Goal: Task Accomplishment & Management: Use online tool/utility

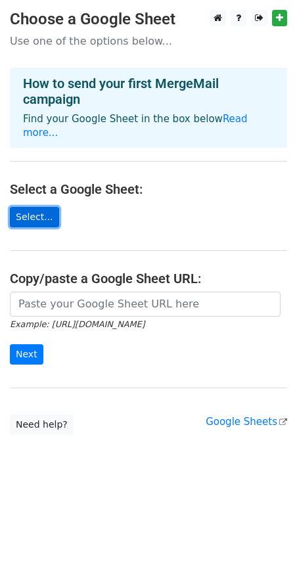
click at [29, 207] on link "Select..." at bounding box center [34, 217] width 49 height 20
click at [28, 207] on link "Select..." at bounding box center [34, 217] width 49 height 20
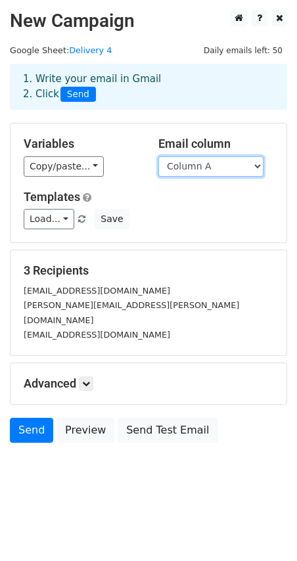
click at [205, 163] on select "Column A Column B Column C" at bounding box center [210, 166] width 105 height 20
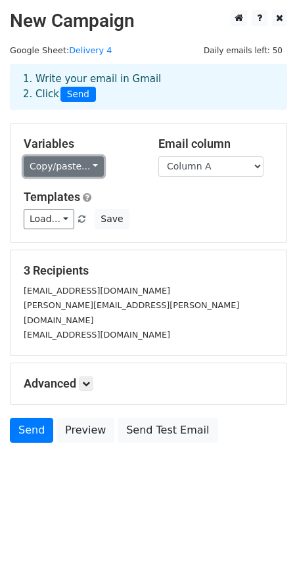
click at [89, 170] on link "Copy/paste..." at bounding box center [64, 166] width 80 height 20
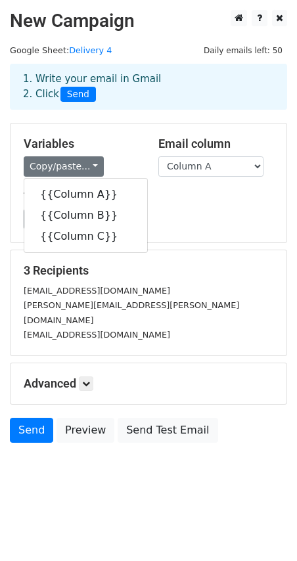
click at [115, 158] on div "Copy/paste... {{Column A}} {{Column B}} {{Column C}}" at bounding box center [81, 166] width 115 height 20
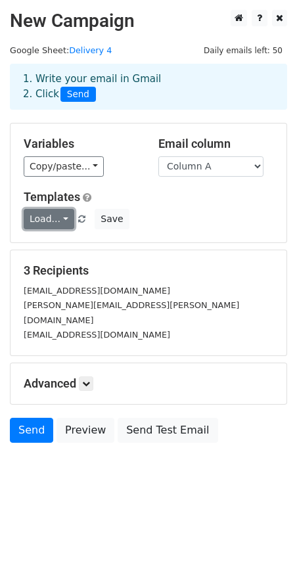
click at [64, 215] on link "Load..." at bounding box center [49, 219] width 51 height 20
click at [156, 207] on div "Templates Load... No templates saved Save" at bounding box center [148, 210] width 269 height 40
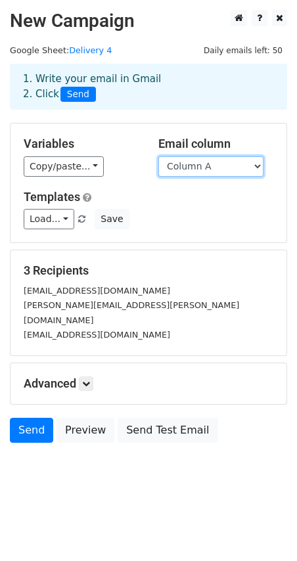
click at [196, 171] on select "Column A Column B Column C" at bounding box center [210, 166] width 105 height 20
click at [158, 156] on select "Column A Column B Column C" at bounding box center [210, 166] width 105 height 20
click at [154, 231] on div "Variables Copy/paste... {{Column A}} {{Column B}} {{Column C}} Email column Col…" at bounding box center [149, 182] width 276 height 119
click at [95, 303] on small "[PERSON_NAME][EMAIL_ADDRESS][PERSON_NAME][DOMAIN_NAME]" at bounding box center [131, 312] width 215 height 25
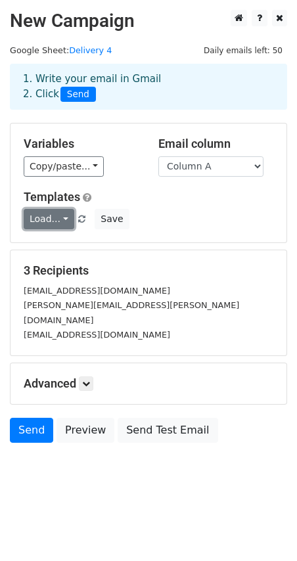
click at [53, 215] on link "Load..." at bounding box center [49, 219] width 51 height 20
click at [162, 200] on h5 "Templates" at bounding box center [148, 197] width 249 height 14
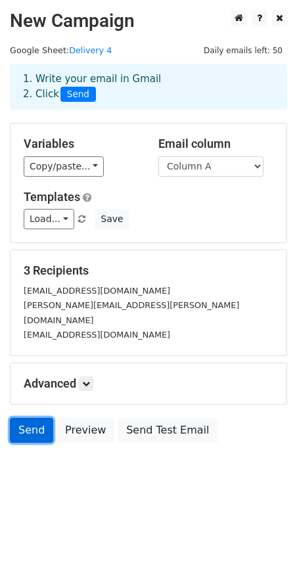
click at [31, 417] on link "Send" at bounding box center [31, 429] width 43 height 25
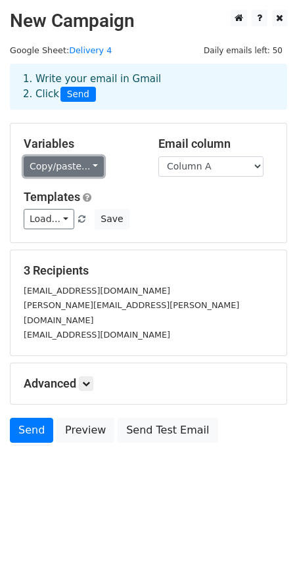
click at [67, 160] on link "Copy/paste..." at bounding box center [64, 166] width 80 height 20
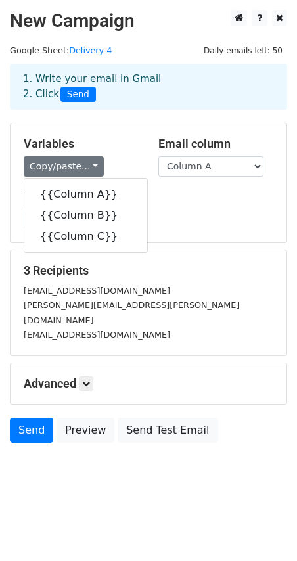
click at [171, 208] on div "Templates Load... No templates saved Save" at bounding box center [148, 210] width 269 height 40
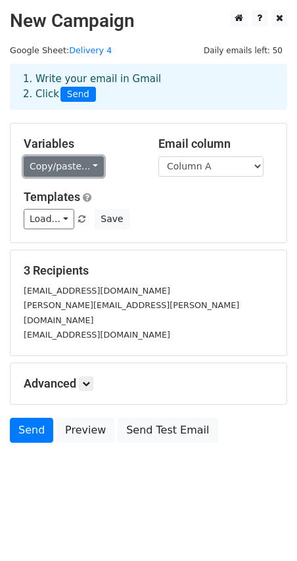
click at [84, 171] on link "Copy/paste..." at bounding box center [64, 166] width 80 height 20
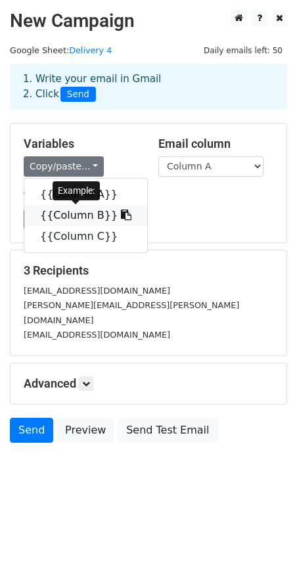
click at [75, 210] on link "{{Column B}}" at bounding box center [85, 215] width 123 height 21
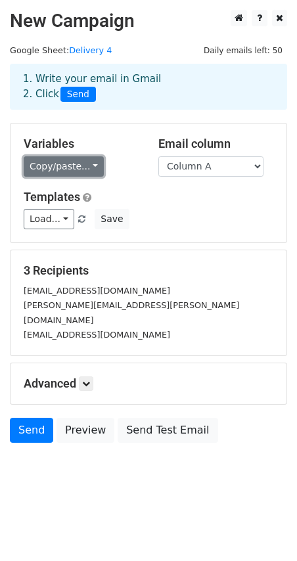
click at [80, 175] on link "Copy/paste..." at bounding box center [64, 166] width 80 height 20
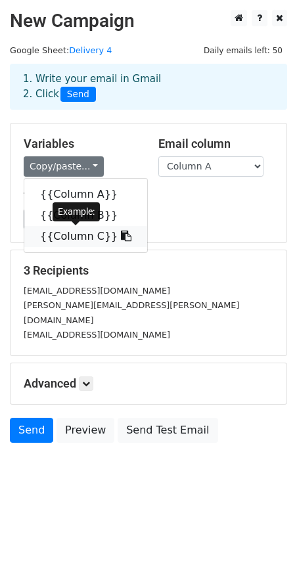
click at [84, 234] on link "{{Column C}}" at bounding box center [85, 236] width 123 height 21
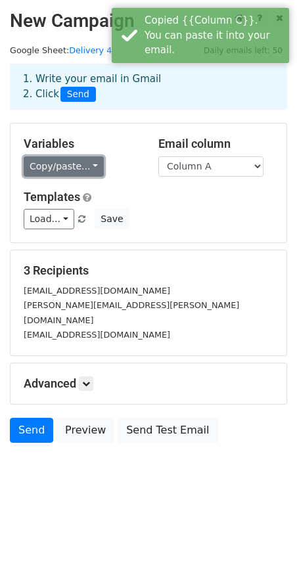
click at [81, 163] on link "Copy/paste..." at bounding box center [64, 166] width 80 height 20
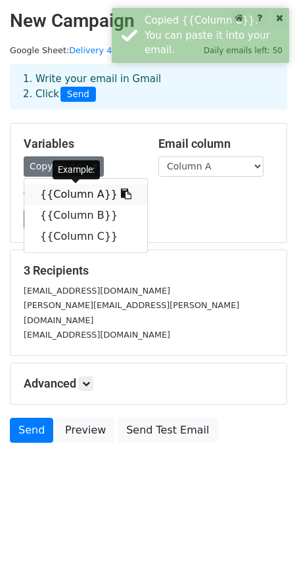
click at [66, 193] on link "{{Column A}}" at bounding box center [85, 194] width 123 height 21
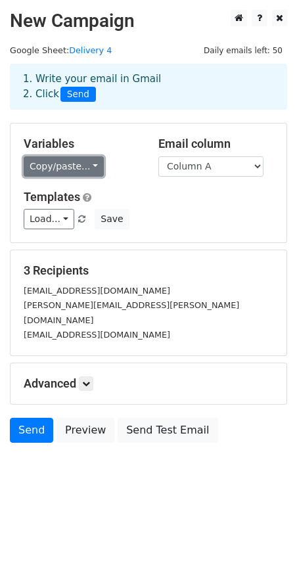
click at [54, 167] on link "Copy/paste..." at bounding box center [64, 166] width 80 height 20
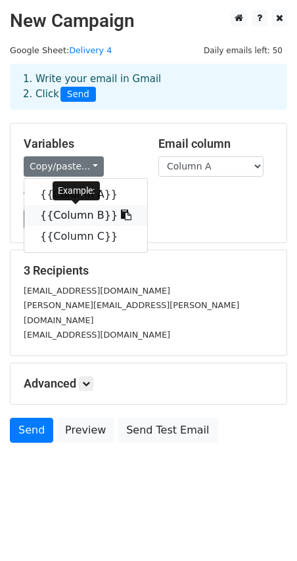
click at [72, 210] on link "{{Column B}}" at bounding box center [85, 215] width 123 height 21
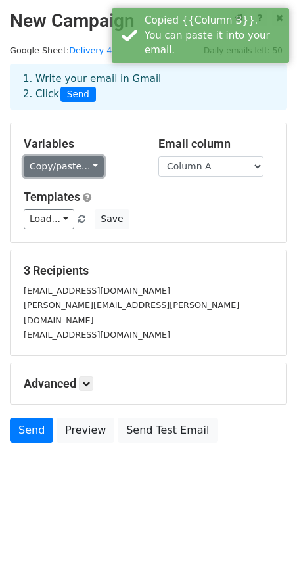
click at [75, 167] on link "Copy/paste..." at bounding box center [64, 166] width 80 height 20
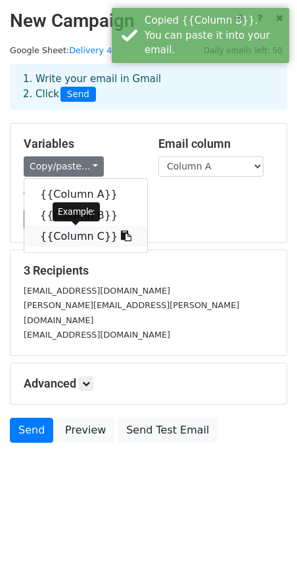
click at [70, 234] on link "{{Column C}}" at bounding box center [85, 236] width 123 height 21
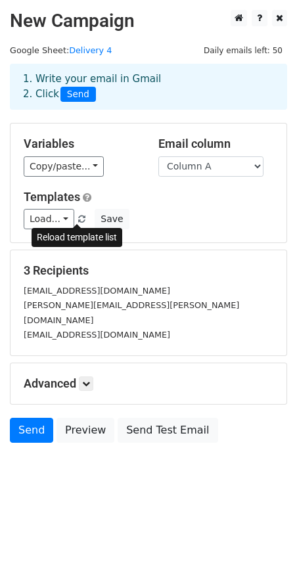
click at [79, 219] on span at bounding box center [81, 219] width 7 height 9
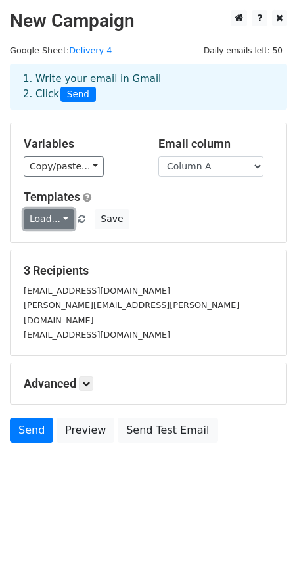
click at [51, 219] on link "Load..." at bounding box center [49, 219] width 51 height 20
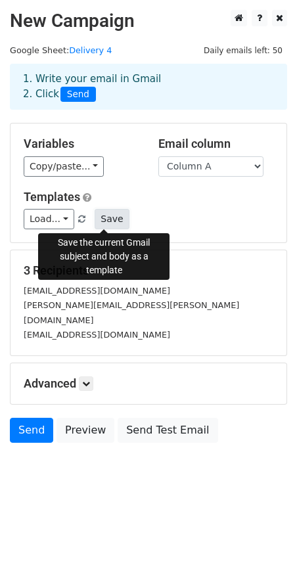
click at [102, 219] on button "Save" at bounding box center [112, 219] width 34 height 20
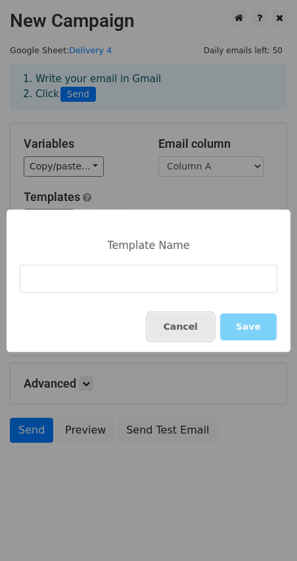
click at [182, 322] on button "Cancel" at bounding box center [181, 326] width 66 height 27
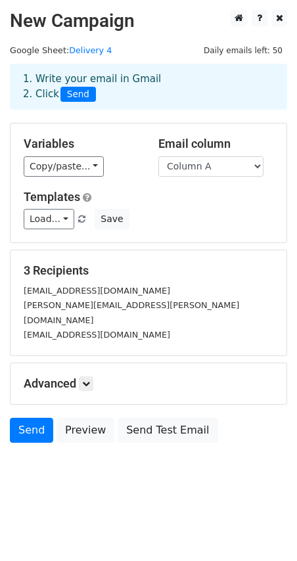
click at [144, 292] on div "[EMAIL_ADDRESS][DOMAIN_NAME]" at bounding box center [148, 290] width 269 height 15
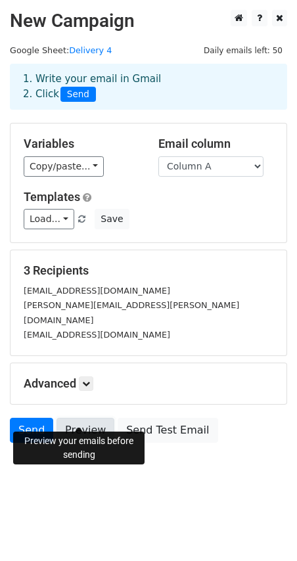
click at [74, 417] on link "Preview" at bounding box center [85, 429] width 58 height 25
click at [82, 417] on link "Preview" at bounding box center [85, 429] width 58 height 25
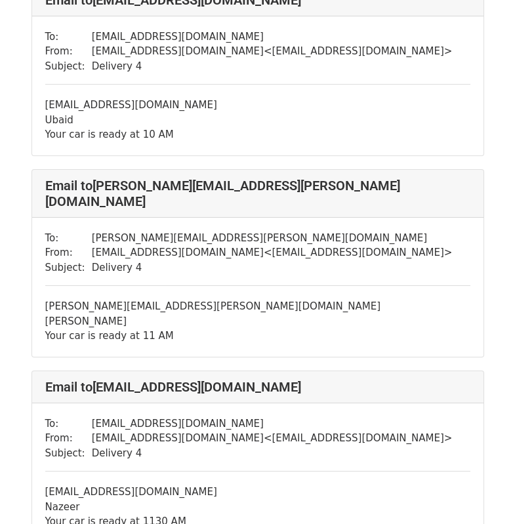
scroll to position [131, 0]
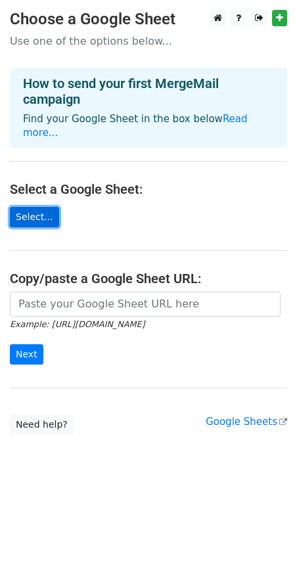
click at [31, 207] on link "Select..." at bounding box center [34, 217] width 49 height 20
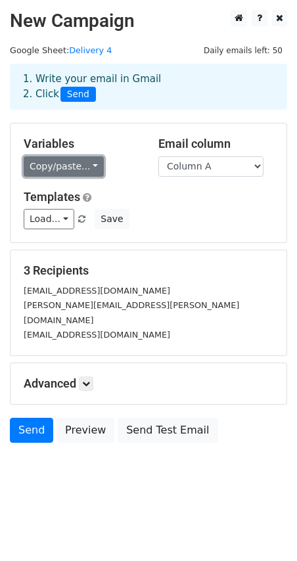
click at [87, 169] on link "Copy/paste..." at bounding box center [64, 166] width 80 height 20
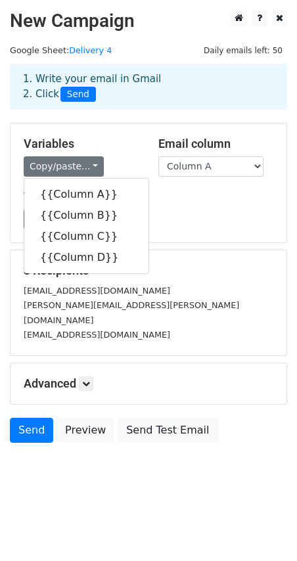
click at [161, 201] on h5 "Templates" at bounding box center [148, 197] width 249 height 14
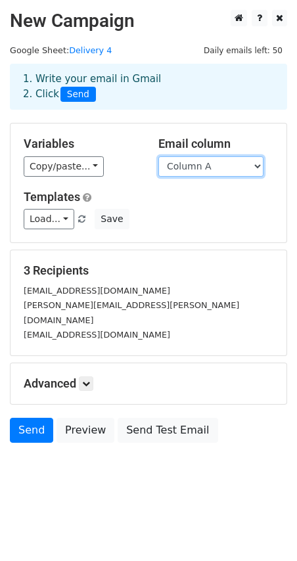
click at [214, 168] on select "Column A Column B Column C Column D" at bounding box center [210, 166] width 105 height 20
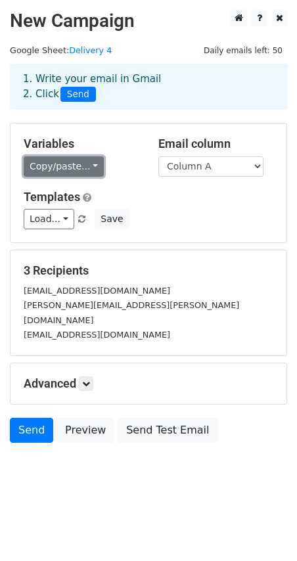
click at [81, 169] on link "Copy/paste..." at bounding box center [64, 166] width 80 height 20
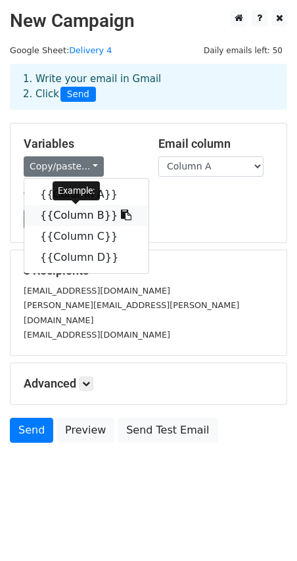
click at [75, 213] on link "{{Column B}}" at bounding box center [86, 215] width 124 height 21
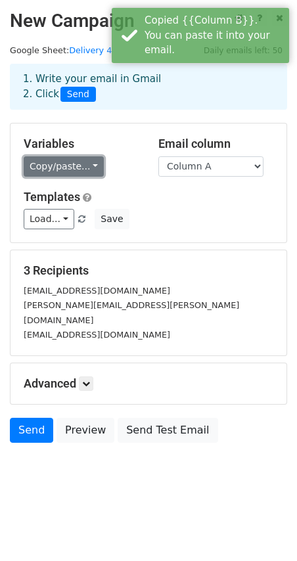
click at [76, 171] on link "Copy/paste..." at bounding box center [64, 166] width 80 height 20
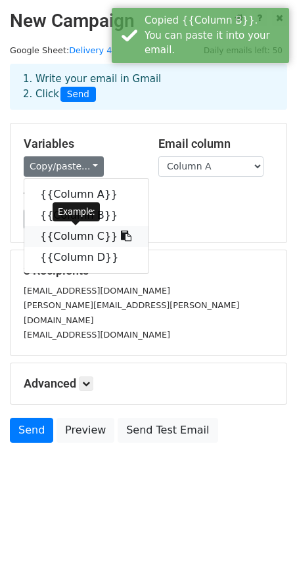
click at [60, 233] on link "{{Column C}}" at bounding box center [86, 236] width 124 height 21
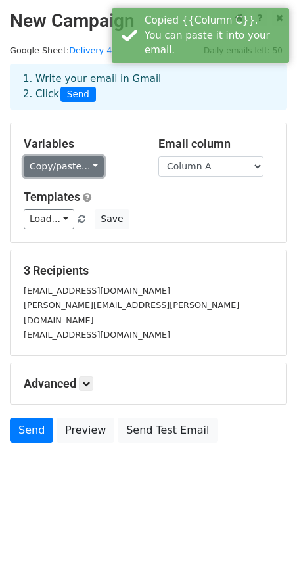
click at [53, 163] on link "Copy/paste..." at bounding box center [64, 166] width 80 height 20
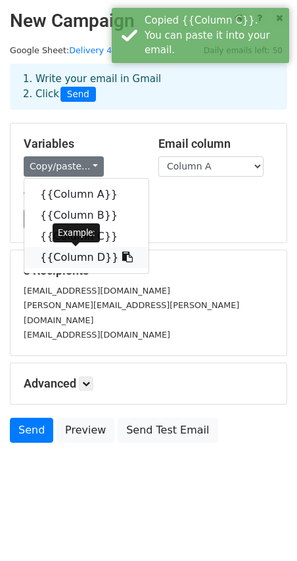
click at [74, 254] on link "{{Column D}}" at bounding box center [86, 257] width 124 height 21
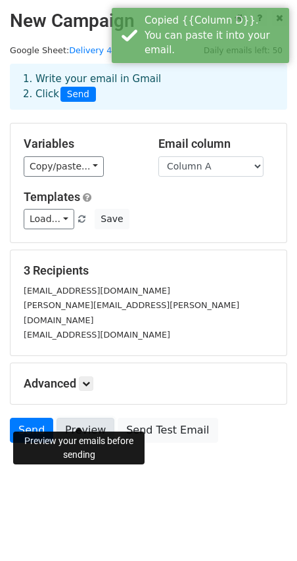
click at [77, 417] on link "Preview" at bounding box center [85, 429] width 58 height 25
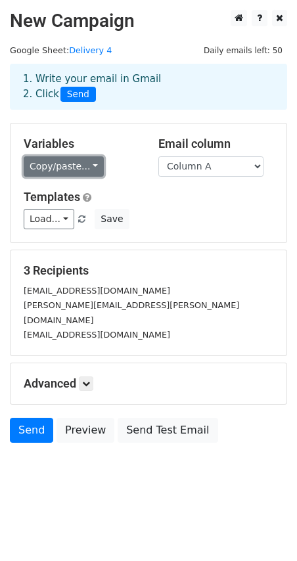
click at [59, 171] on link "Copy/paste..." at bounding box center [64, 166] width 80 height 20
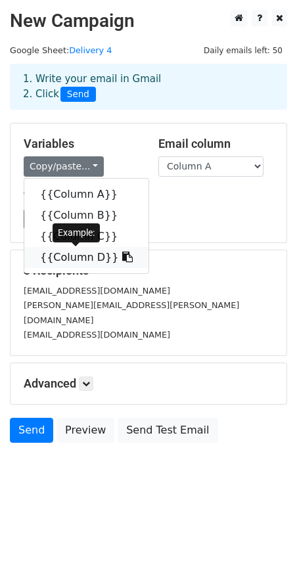
click at [72, 259] on link "{{Column D}}" at bounding box center [86, 257] width 124 height 21
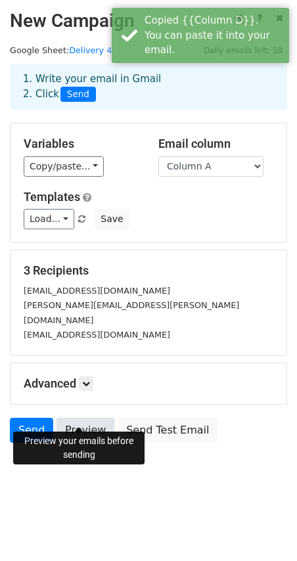
click at [81, 417] on link "Preview" at bounding box center [85, 429] width 58 height 25
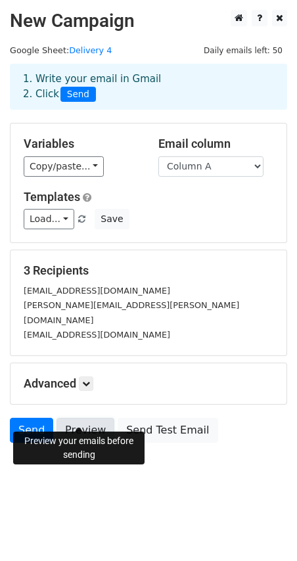
click at [89, 417] on link "Preview" at bounding box center [85, 429] width 58 height 25
click at [72, 417] on link "Preview" at bounding box center [85, 429] width 58 height 25
click at [86, 422] on link "Preview" at bounding box center [85, 429] width 58 height 25
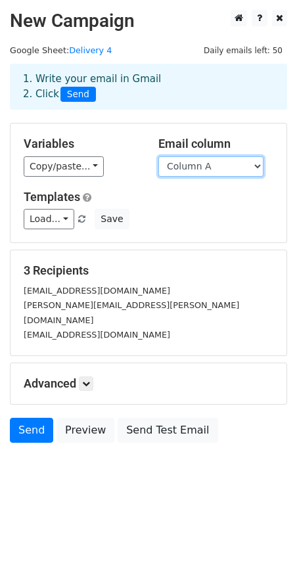
click at [220, 163] on select "Column A Column B Column C Column D" at bounding box center [210, 166] width 105 height 20
click at [158, 156] on select "Column A Column B Column C Column D" at bounding box center [210, 166] width 105 height 20
click at [89, 376] on link at bounding box center [86, 383] width 14 height 14
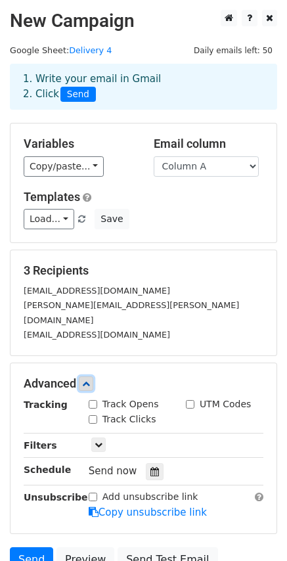
click at [89, 376] on link at bounding box center [86, 383] width 14 height 14
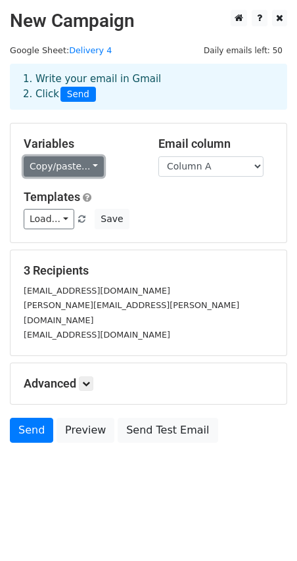
click at [64, 164] on link "Copy/paste..." at bounding box center [64, 166] width 80 height 20
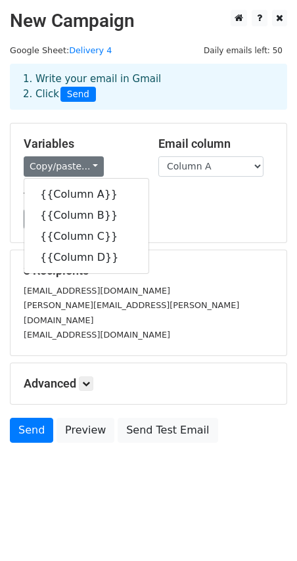
click at [123, 123] on div "Variables Copy/paste... {{Column A}} {{Column B}} {{Column C}} {{Column D}} Ema…" at bounding box center [148, 183] width 277 height 120
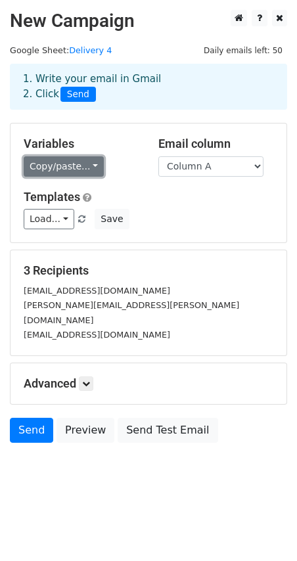
click at [71, 164] on link "Copy/paste..." at bounding box center [64, 166] width 80 height 20
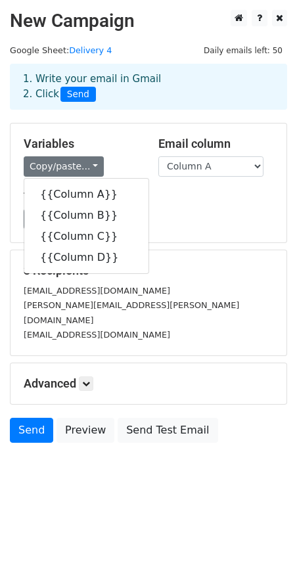
click at [146, 210] on div "Load... No templates saved Save" at bounding box center [148, 219] width 269 height 20
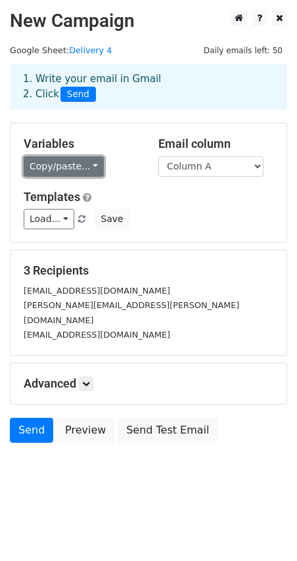
click at [66, 169] on link "Copy/paste..." at bounding box center [64, 166] width 80 height 20
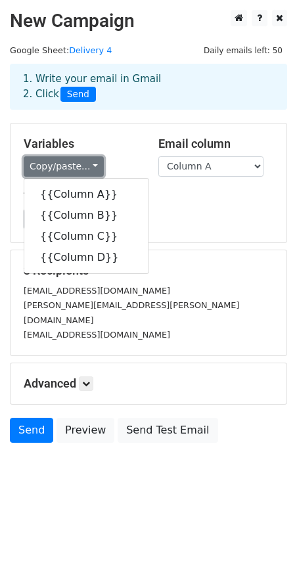
click at [66, 169] on link "Copy/paste..." at bounding box center [64, 166] width 80 height 20
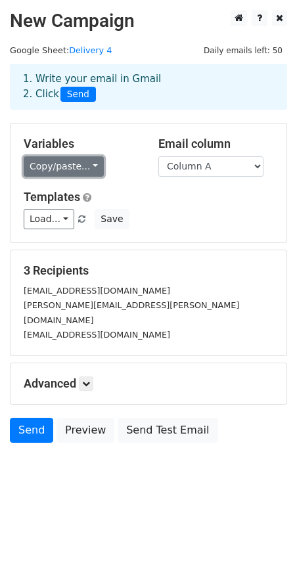
click at [66, 169] on link "Copy/paste..." at bounding box center [64, 166] width 80 height 20
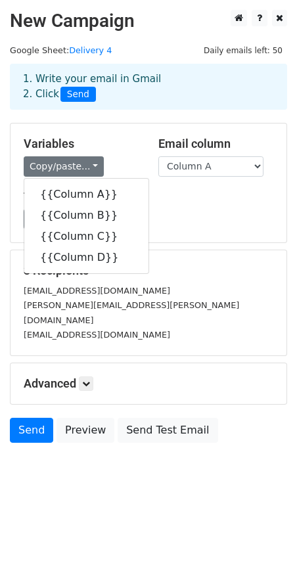
click at [242, 329] on div "3 Recipients ubaid.alam@lumirental.com Ibrahim.khaja@lumirental.com Nazeer.Shah…" at bounding box center [149, 302] width 276 height 105
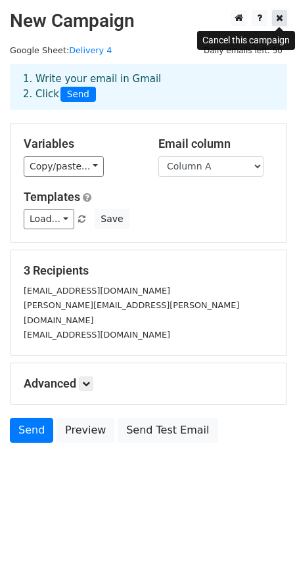
click at [280, 16] on icon at bounding box center [279, 17] width 7 height 9
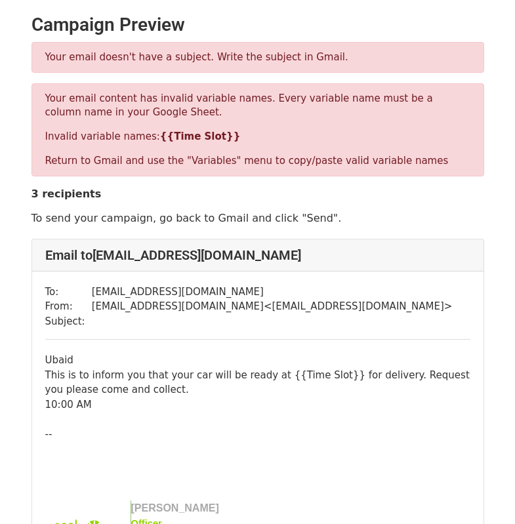
click at [87, 402] on div "10:00 AM" at bounding box center [257, 405] width 425 height 15
click at [89, 408] on div "10:00 AM" at bounding box center [257, 405] width 425 height 15
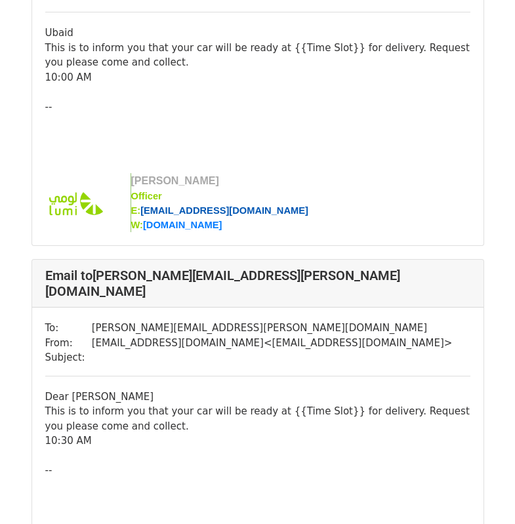
scroll to position [328, 0]
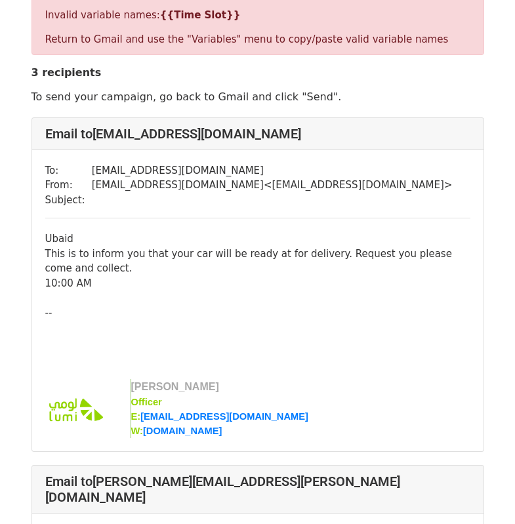
scroll to position [131, 0]
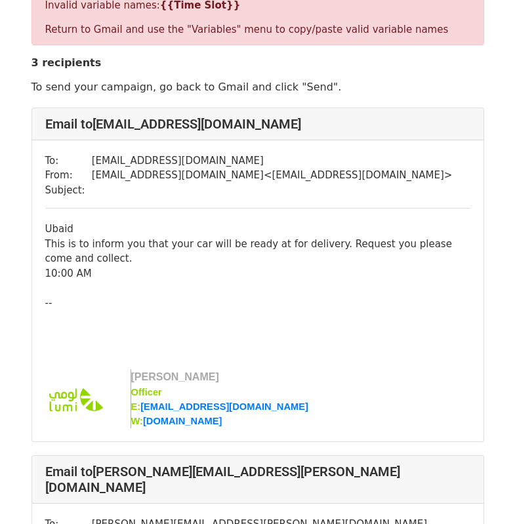
click at [60, 272] on div "10:00 AM" at bounding box center [257, 273] width 425 height 15
click at [47, 277] on div "10:00 AM" at bounding box center [257, 273] width 425 height 15
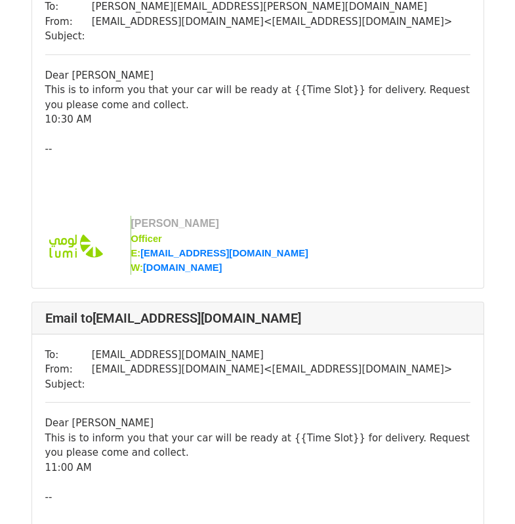
scroll to position [656, 0]
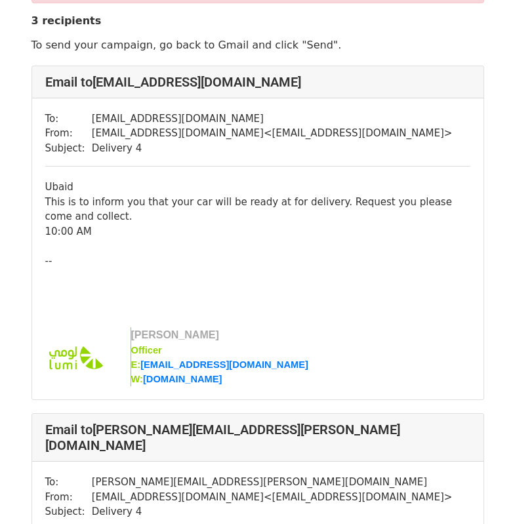
scroll to position [131, 0]
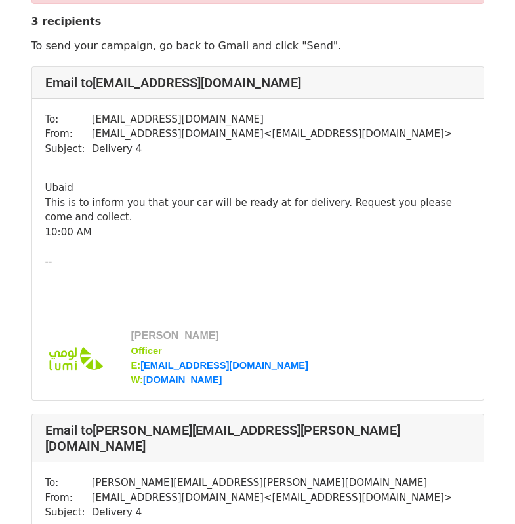
click at [82, 259] on div "Ubaid This is to inform you that your car will be ready at for delivery. Reques…" at bounding box center [257, 283] width 425 height 207
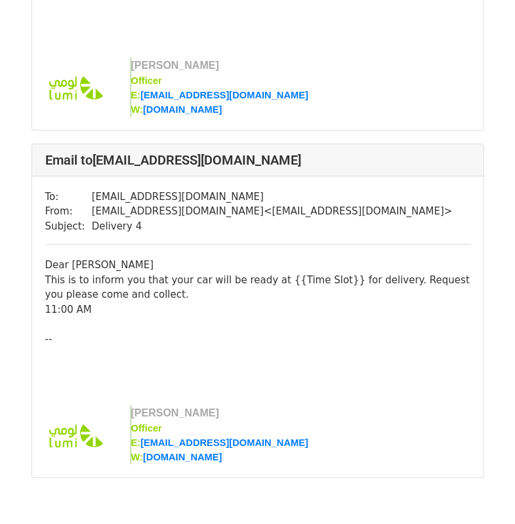
scroll to position [788, 0]
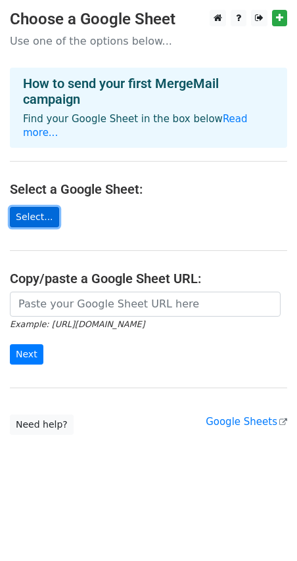
click at [22, 207] on link "Select..." at bounding box center [34, 217] width 49 height 20
click at [29, 207] on link "Select..." at bounding box center [34, 217] width 49 height 20
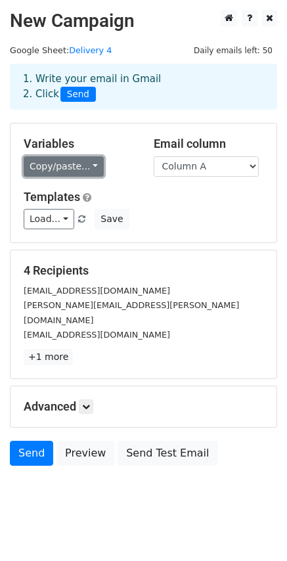
click at [71, 169] on link "Copy/paste..." at bounding box center [64, 166] width 80 height 20
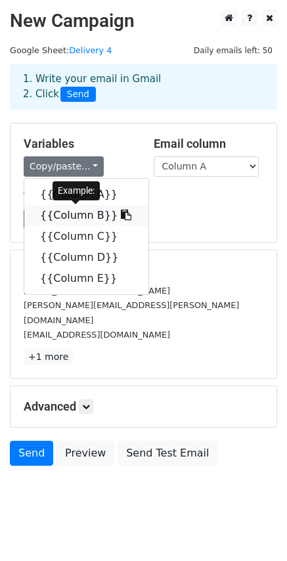
click at [121, 214] on icon at bounding box center [126, 214] width 11 height 11
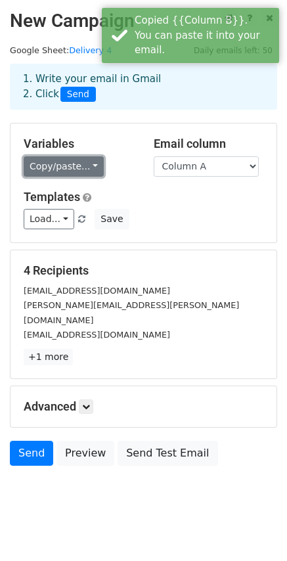
click at [77, 167] on link "Copy/paste..." at bounding box center [64, 166] width 80 height 20
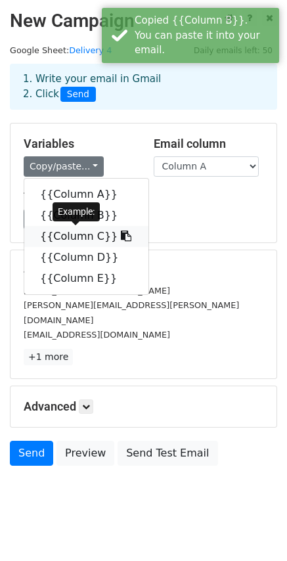
click at [121, 236] on icon at bounding box center [126, 235] width 11 height 11
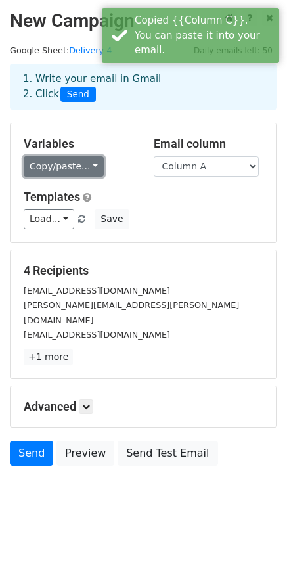
click at [55, 164] on link "Copy/paste..." at bounding box center [64, 166] width 80 height 20
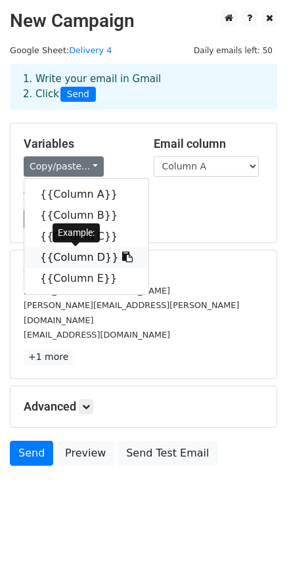
click at [86, 259] on link "{{Column D}}" at bounding box center [86, 257] width 124 height 21
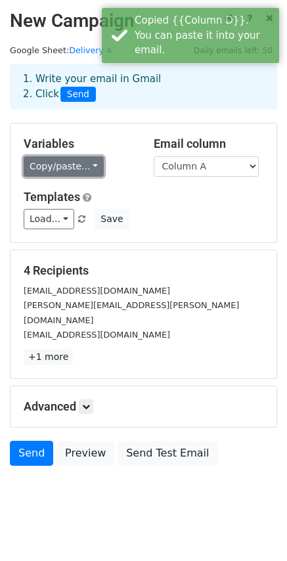
click at [62, 163] on link "Copy/paste..." at bounding box center [64, 166] width 80 height 20
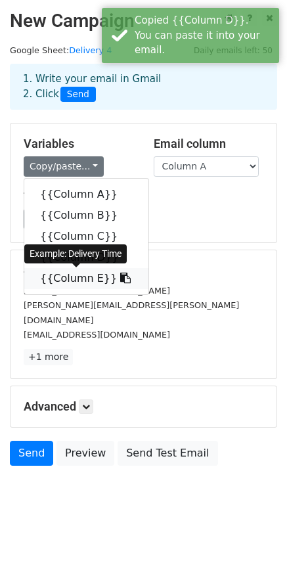
click at [93, 278] on link "{{Column E}}" at bounding box center [86, 278] width 124 height 21
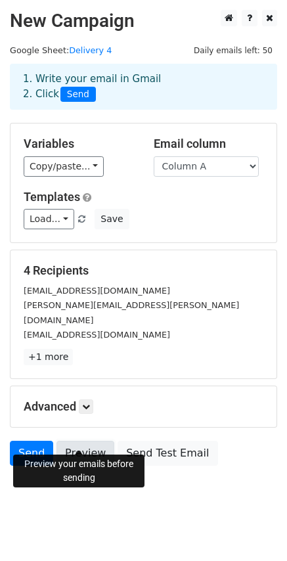
click at [77, 440] on link "Preview" at bounding box center [85, 452] width 58 height 25
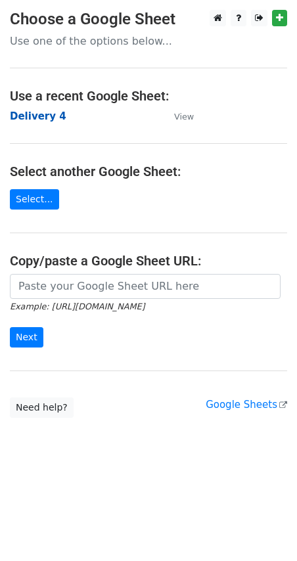
click at [42, 115] on strong "Delivery 4" at bounding box center [38, 116] width 56 height 12
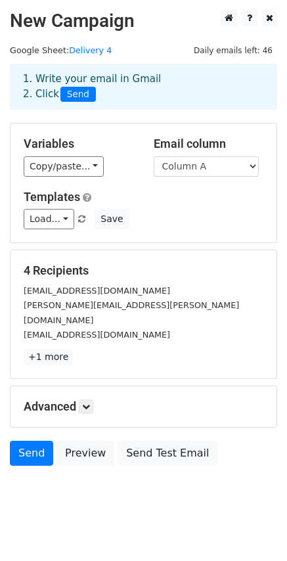
click at [127, 171] on div "Copy/paste... {{Column A}} {{Column B}} {{Column C}} {{Column D}} {{Column E}}" at bounding box center [79, 166] width 110 height 20
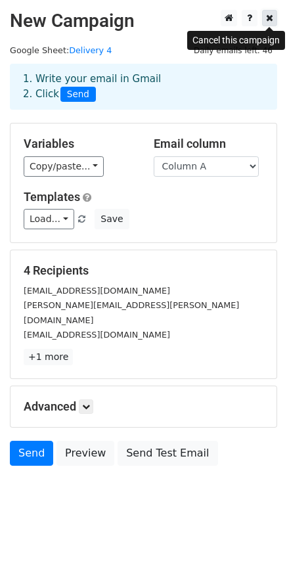
click at [270, 19] on icon at bounding box center [269, 17] width 7 height 9
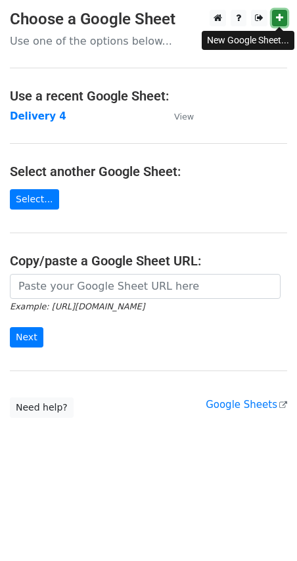
click at [283, 16] on link at bounding box center [279, 18] width 15 height 16
click at [97, 47] on p "Use one of the options below..." at bounding box center [148, 41] width 277 height 14
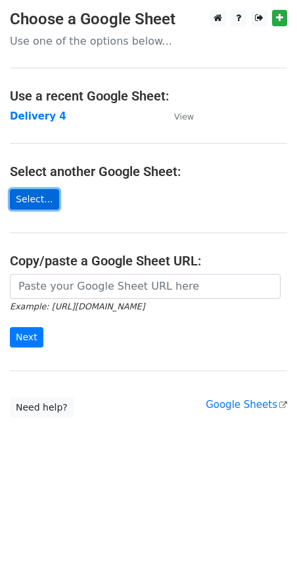
click at [39, 200] on link "Select..." at bounding box center [34, 199] width 49 height 20
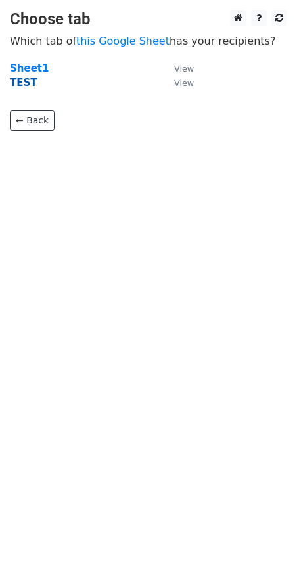
click at [24, 83] on strong "TEST" at bounding box center [24, 83] width 28 height 12
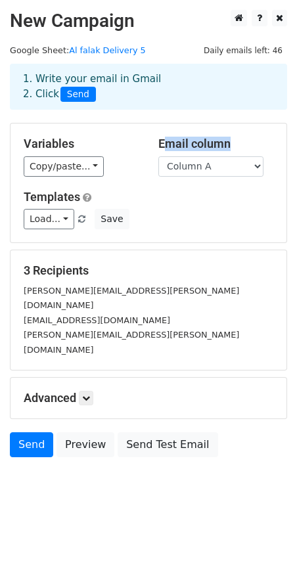
drag, startPoint x: 158, startPoint y: 142, endPoint x: 223, endPoint y: 144, distance: 64.3
click at [223, 144] on h5 "Email column" at bounding box center [215, 144] width 115 height 14
click at [221, 168] on select "Column A Column B Column C Column D Column E Column F Column G" at bounding box center [210, 166] width 105 height 20
click at [117, 148] on h5 "Variables" at bounding box center [81, 144] width 115 height 14
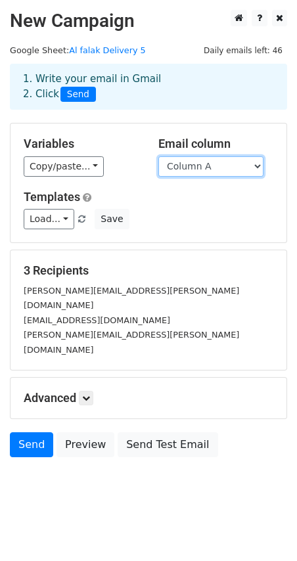
click at [211, 159] on select "Column A Column B Column C Column D Column E Column F Column G" at bounding box center [210, 166] width 105 height 20
click at [158, 156] on select "Column A Column B Column C Column D Column E Column F Column G" at bounding box center [210, 166] width 105 height 20
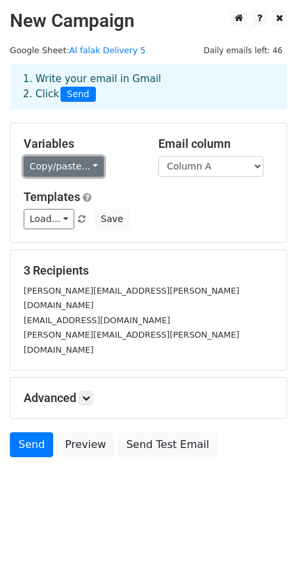
click at [74, 167] on link "Copy/paste..." at bounding box center [64, 166] width 80 height 20
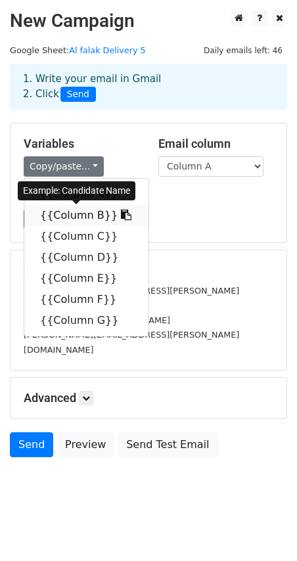
click at [121, 215] on icon at bounding box center [126, 214] width 11 height 11
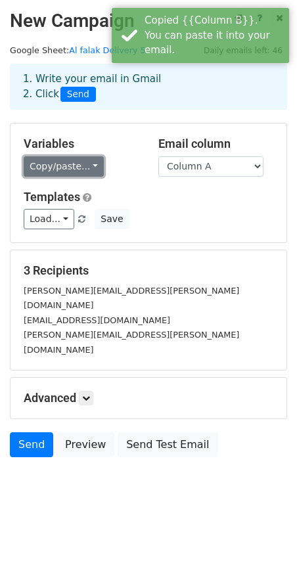
click at [51, 166] on link "Copy/paste..." at bounding box center [64, 166] width 80 height 20
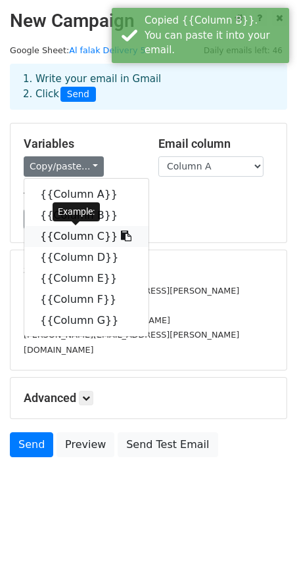
click at [121, 236] on icon at bounding box center [126, 235] width 11 height 11
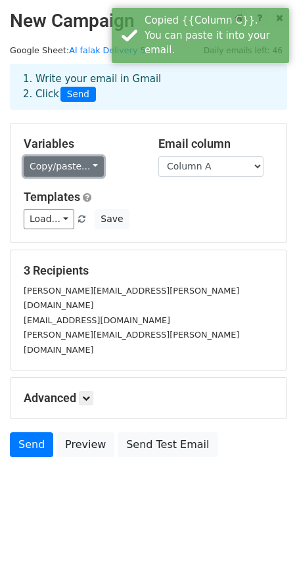
click at [79, 163] on link "Copy/paste..." at bounding box center [64, 166] width 80 height 20
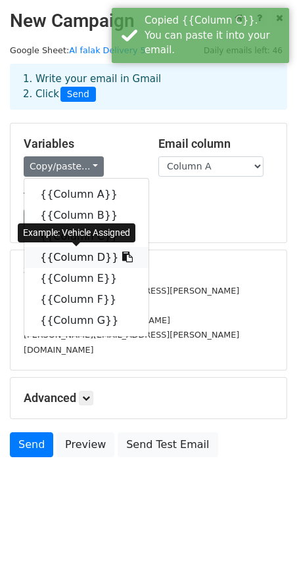
click at [122, 256] on icon at bounding box center [127, 256] width 11 height 11
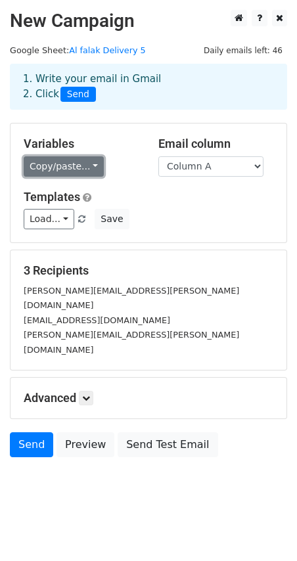
click at [72, 166] on link "Copy/paste..." at bounding box center [64, 166] width 80 height 20
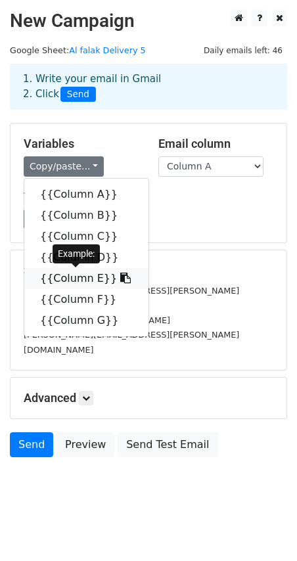
click at [120, 276] on icon at bounding box center [125, 277] width 11 height 11
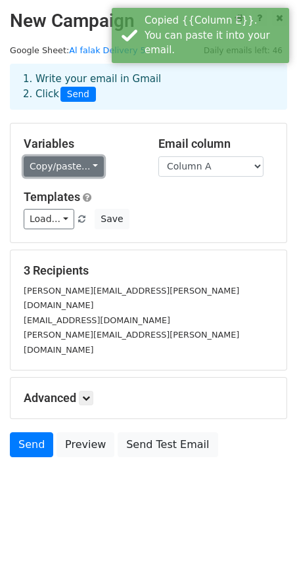
click at [63, 170] on link "Copy/paste..." at bounding box center [64, 166] width 80 height 20
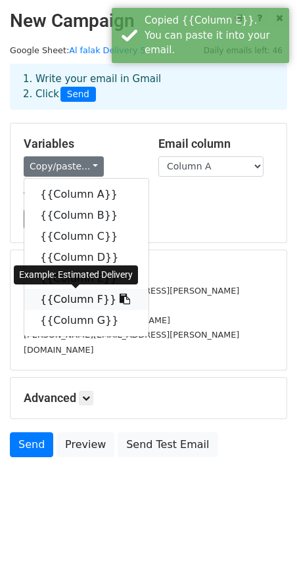
click at [119, 297] on icon at bounding box center [124, 298] width 11 height 11
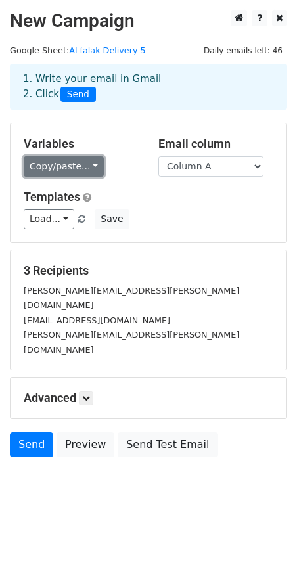
click at [75, 161] on link "Copy/paste..." at bounding box center [64, 166] width 80 height 20
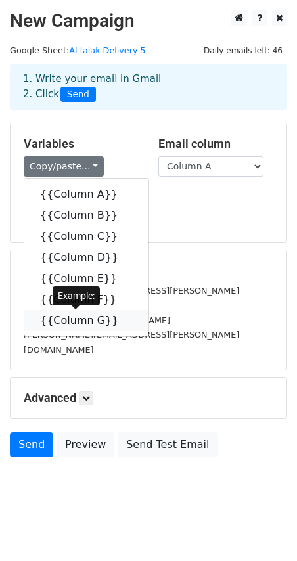
drag, startPoint x: 106, startPoint y: 317, endPoint x: 0, endPoint y: 313, distance: 105.7
click at [122, 317] on icon at bounding box center [127, 319] width 11 height 11
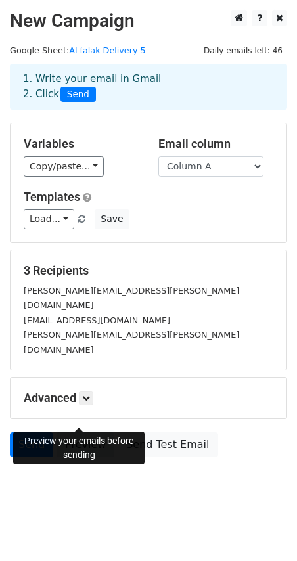
click at [78, 432] on link "Preview" at bounding box center [85, 444] width 58 height 25
click at [79, 432] on link "Preview" at bounding box center [85, 444] width 58 height 25
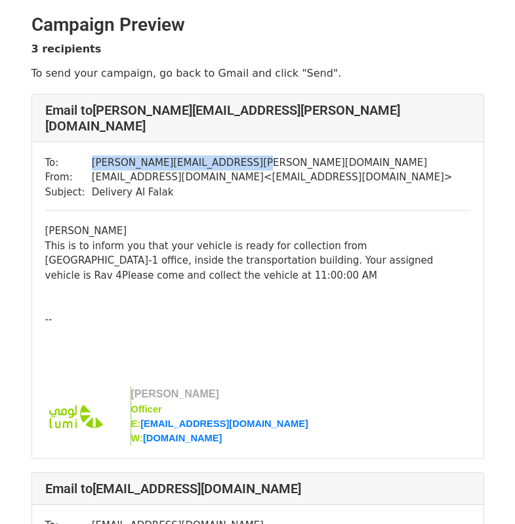
drag, startPoint x: 85, startPoint y: 148, endPoint x: 248, endPoint y: 150, distance: 162.8
click at [248, 156] on td "[PERSON_NAME][EMAIL_ADDRESS][PERSON_NAME][DOMAIN_NAME]" at bounding box center [272, 163] width 361 height 15
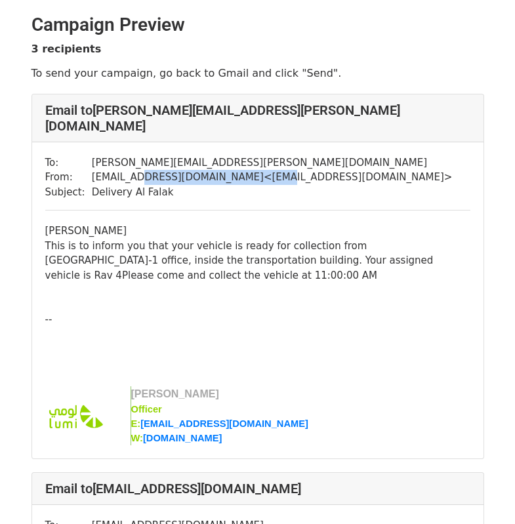
drag, startPoint x: 158, startPoint y: 160, endPoint x: 238, endPoint y: 160, distance: 79.4
click at [238, 170] on td "ubaid.alam@lumirental.com < ubaid.alam@lumirental.com >" at bounding box center [272, 177] width 361 height 15
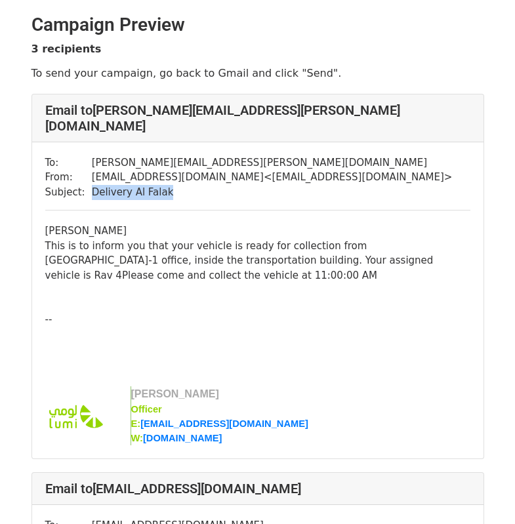
drag, startPoint x: 87, startPoint y: 178, endPoint x: 166, endPoint y: 177, distance: 78.8
click at [166, 185] on td "Delivery Al Falak" at bounding box center [272, 192] width 361 height 15
click at [51, 224] on div "[PERSON_NAME]" at bounding box center [257, 231] width 425 height 15
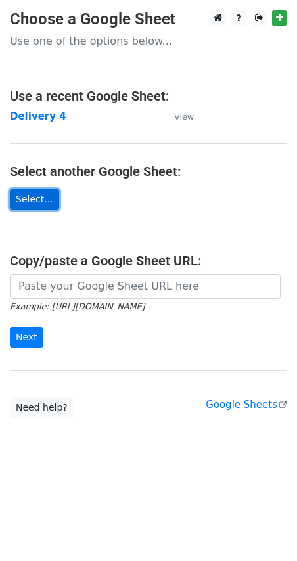
click at [30, 199] on link "Select..." at bounding box center [34, 199] width 49 height 20
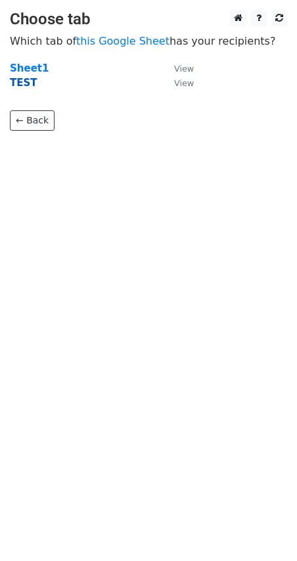
click at [24, 85] on strong "TEST" at bounding box center [24, 83] width 28 height 12
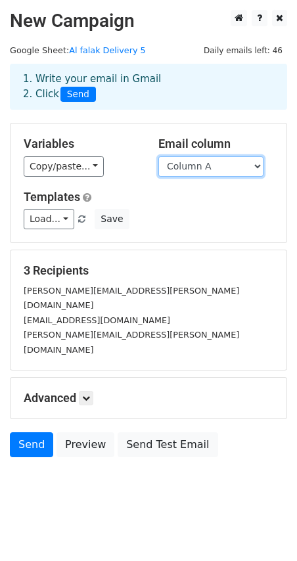
click at [196, 163] on select "Column A Column B Column C Column D Column E Column F Column G Column H" at bounding box center [210, 166] width 105 height 20
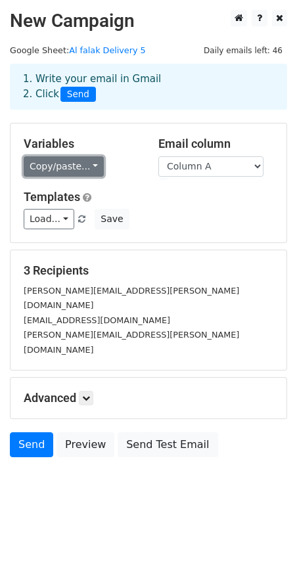
click at [62, 160] on link "Copy/paste..." at bounding box center [64, 166] width 80 height 20
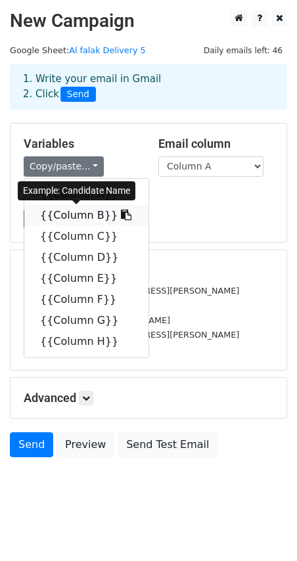
click at [121, 217] on icon at bounding box center [126, 214] width 11 height 11
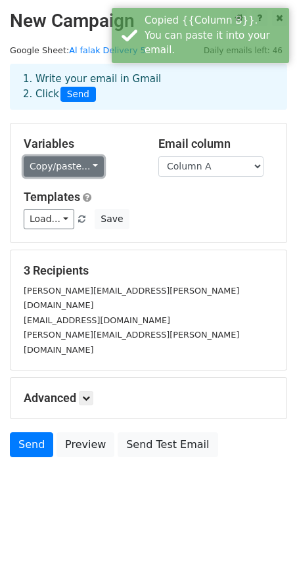
click at [39, 168] on link "Copy/paste..." at bounding box center [64, 166] width 80 height 20
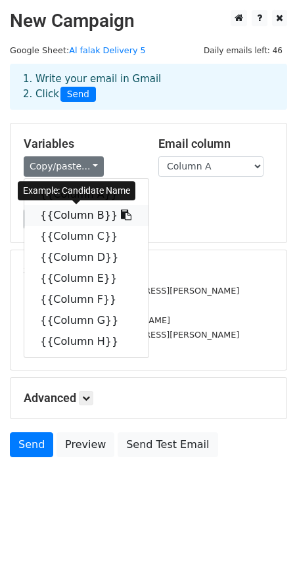
click at [112, 215] on link "{{Column B}}" at bounding box center [86, 215] width 124 height 21
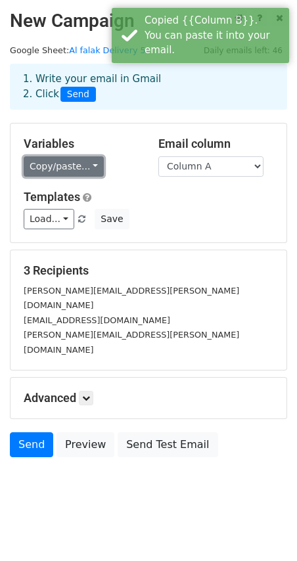
click at [75, 173] on link "Copy/paste..." at bounding box center [64, 166] width 80 height 20
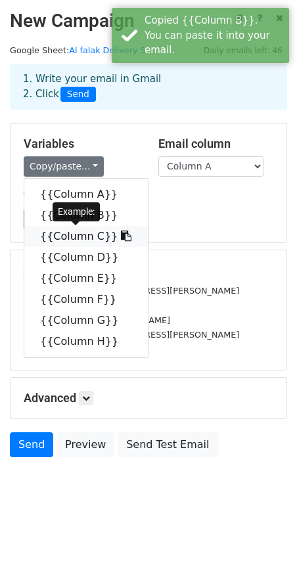
click at [121, 235] on icon at bounding box center [126, 235] width 11 height 11
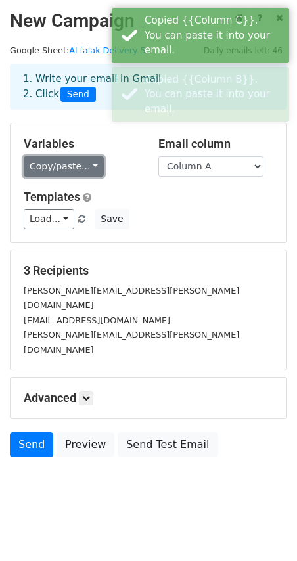
click at [79, 167] on link "Copy/paste..." at bounding box center [64, 166] width 80 height 20
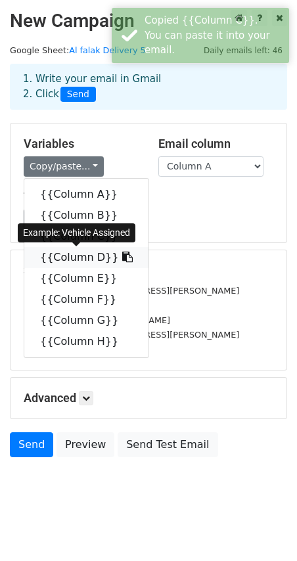
click at [122, 256] on icon at bounding box center [127, 256] width 11 height 11
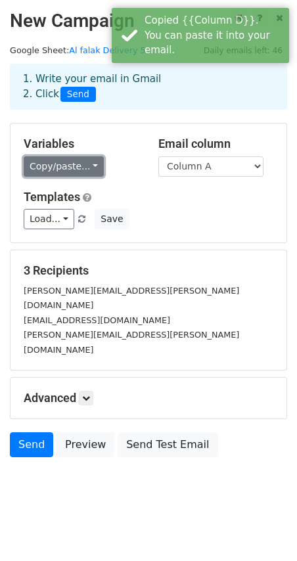
click at [70, 169] on link "Copy/paste..." at bounding box center [64, 166] width 80 height 20
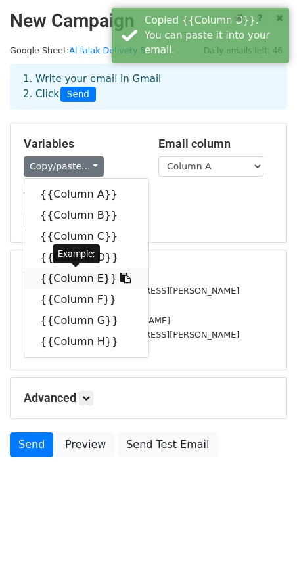
click at [120, 275] on icon at bounding box center [125, 277] width 11 height 11
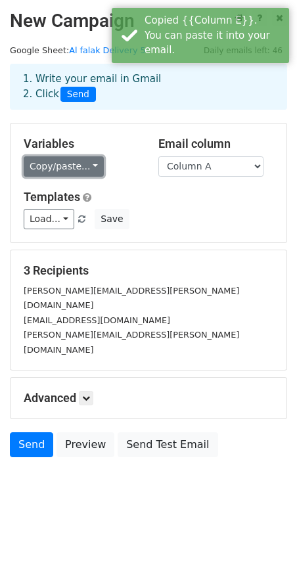
click at [75, 172] on link "Copy/paste..." at bounding box center [64, 166] width 80 height 20
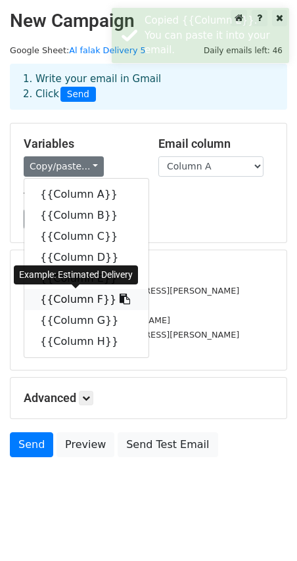
click at [119, 299] on icon at bounding box center [124, 298] width 11 height 11
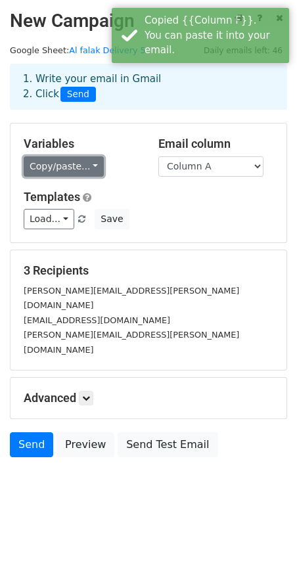
click at [62, 169] on link "Copy/paste..." at bounding box center [64, 166] width 80 height 20
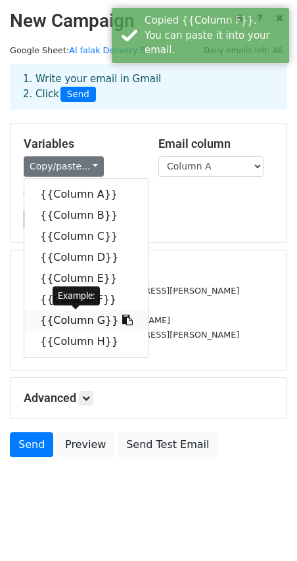
click at [122, 320] on icon at bounding box center [127, 319] width 11 height 11
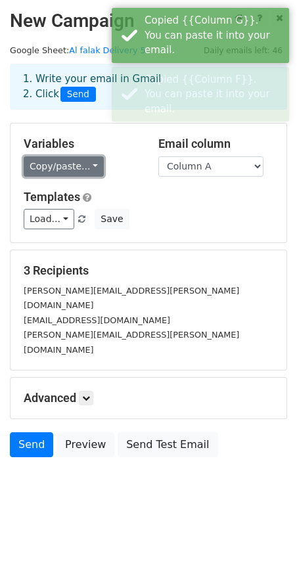
click at [54, 161] on link "Copy/paste..." at bounding box center [64, 166] width 80 height 20
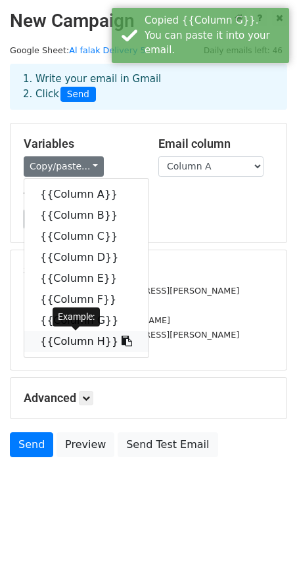
click at [121, 341] on icon at bounding box center [126, 340] width 11 height 11
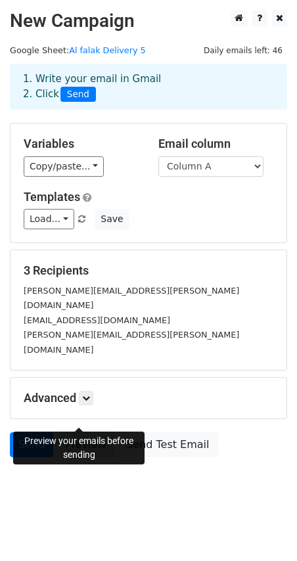
click at [79, 432] on link "Preview" at bounding box center [85, 444] width 58 height 25
